Goal: Information Seeking & Learning: Learn about a topic

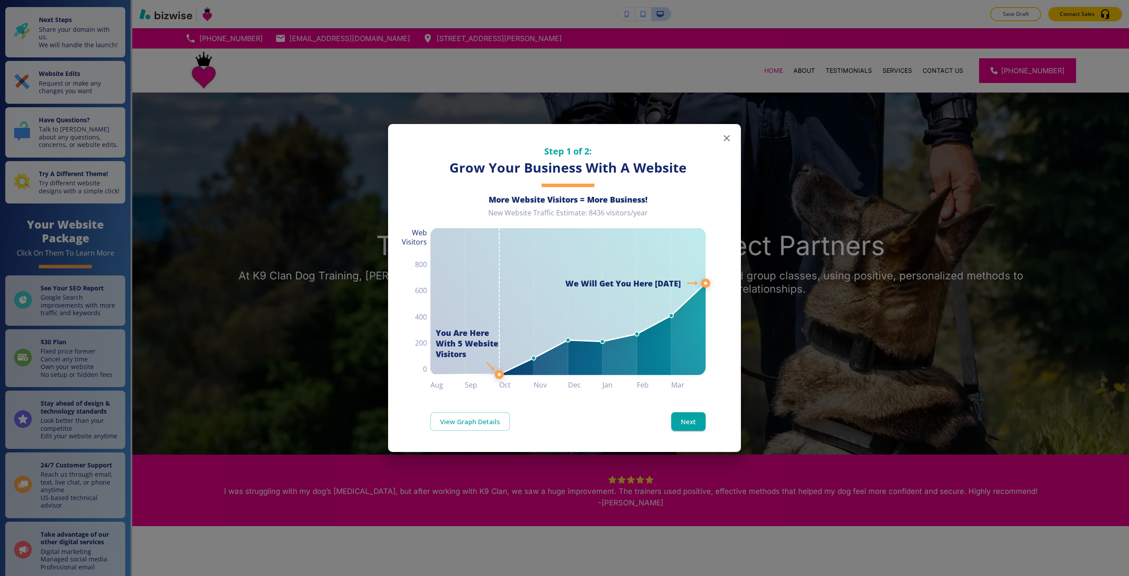
drag, startPoint x: 950, startPoint y: 465, endPoint x: 403, endPoint y: 455, distance: 547.8
click at [950, 465] on div "Step 1 of 2: Grow Your Business With A Website More Website Visitors = More Bus…" at bounding box center [564, 288] width 1129 height 576
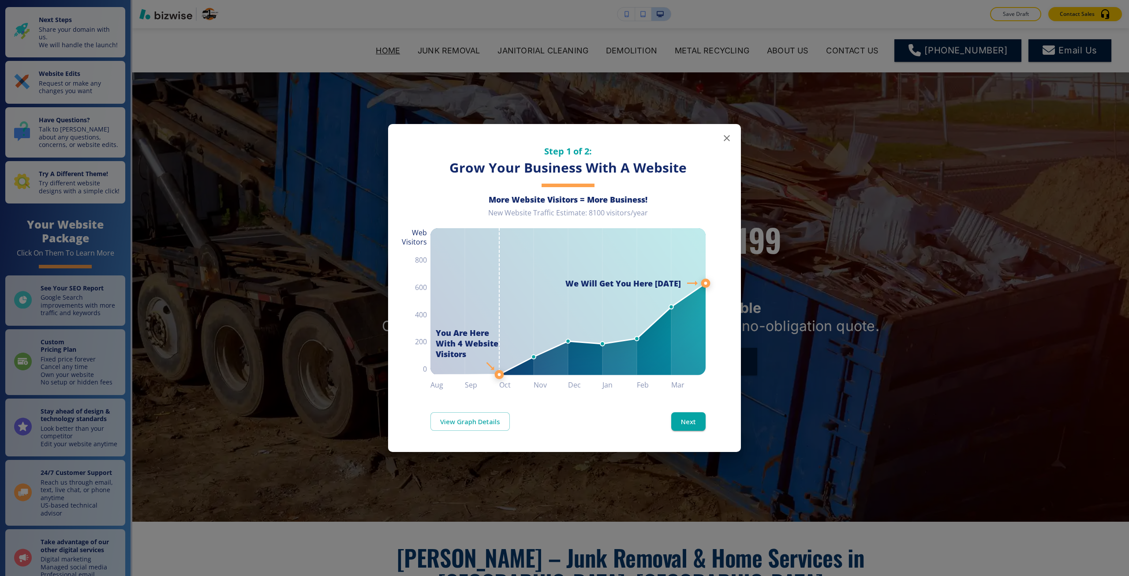
click at [93, 260] on div "Step 1 of 2: Grow Your Business With A Website More Website Visitors = More Bus…" at bounding box center [564, 288] width 1129 height 576
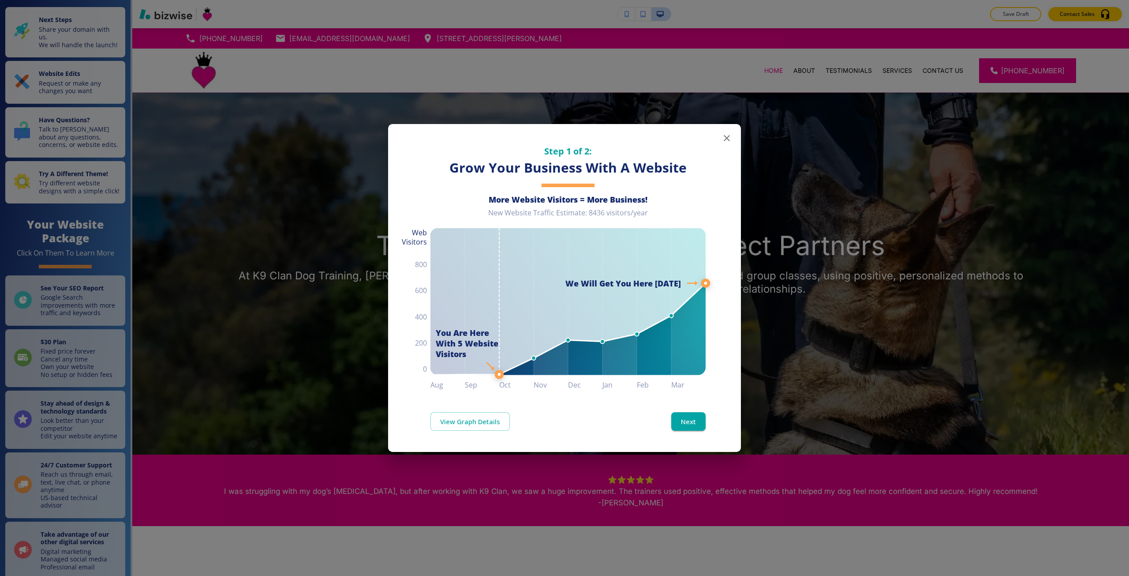
click at [329, 328] on div "Step 1 of 2: Grow Your Business With A Website More Website Visitors = More Bus…" at bounding box center [564, 288] width 1129 height 576
